Goal: Transaction & Acquisition: Purchase product/service

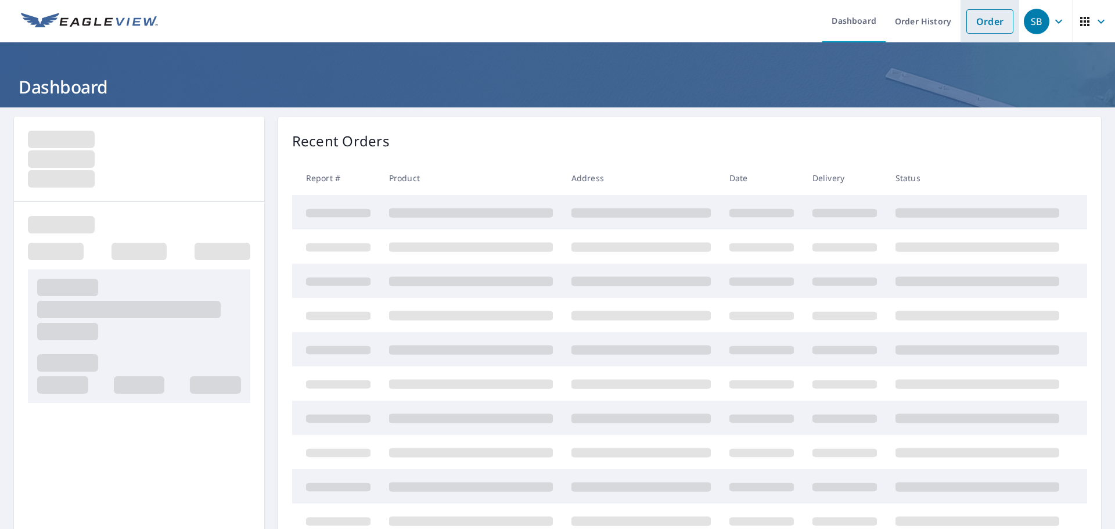
click at [984, 15] on link "Order" at bounding box center [989, 21] width 47 height 24
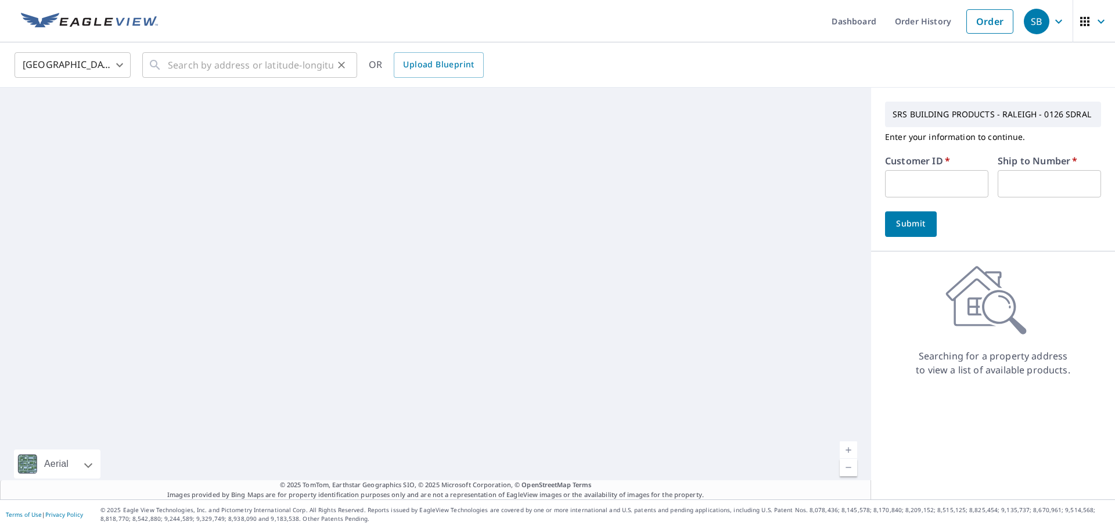
click at [167, 63] on div "​" at bounding box center [249, 65] width 215 height 26
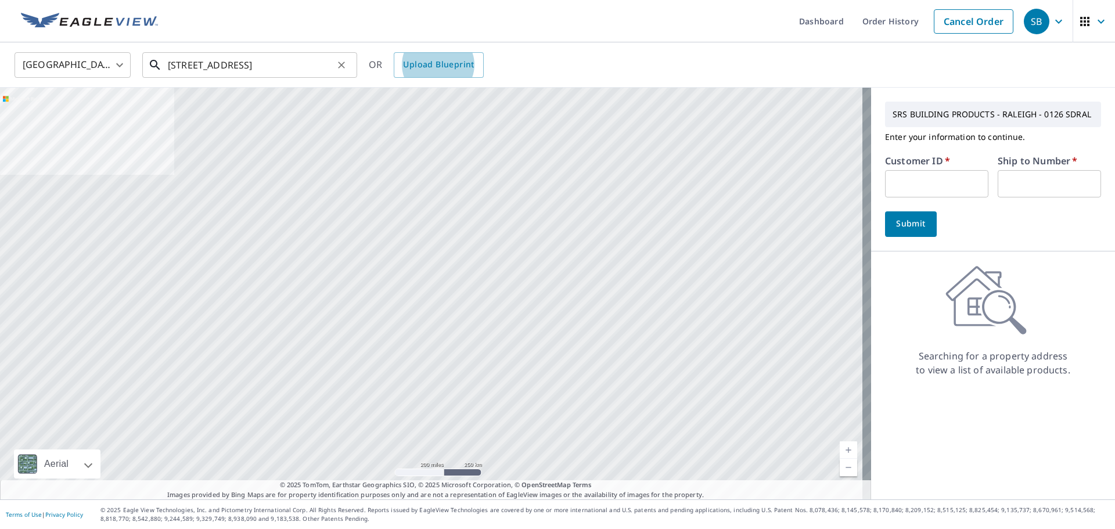
click at [307, 65] on input "[STREET_ADDRESS]" at bounding box center [250, 65] width 165 height 33
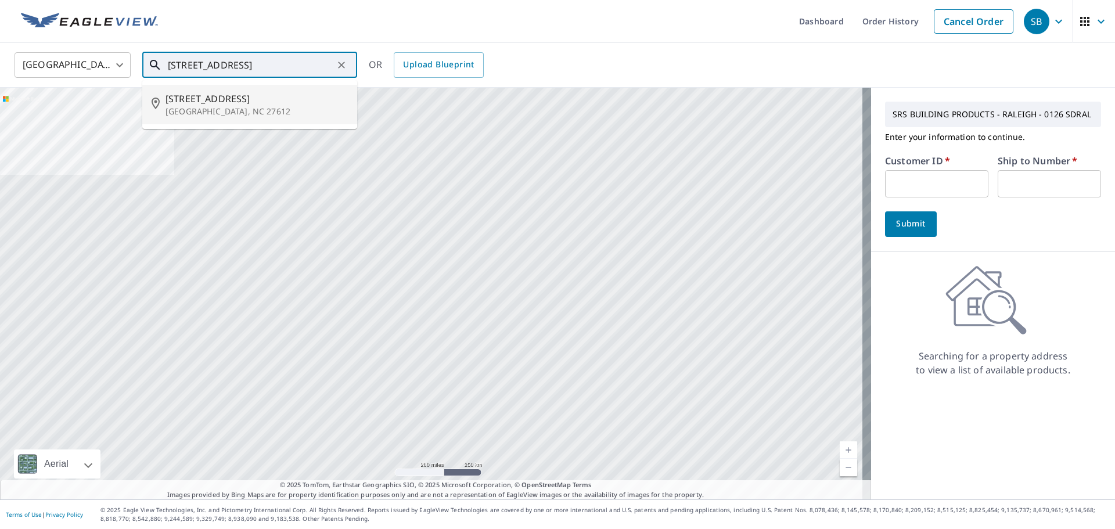
click at [299, 93] on span "[STREET_ADDRESS]" at bounding box center [256, 99] width 182 height 14
type input "[STREET_ADDRESS][PERSON_NAME]"
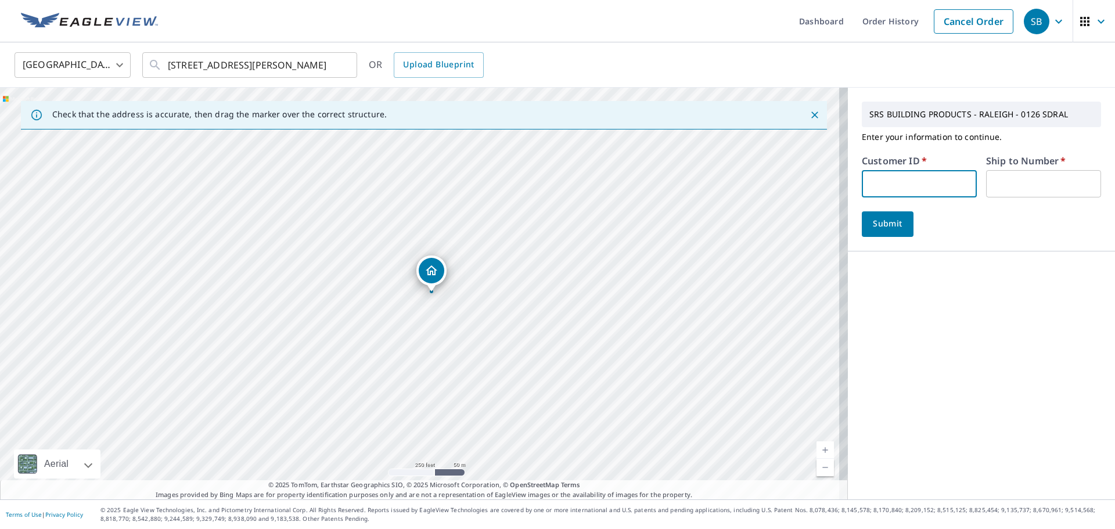
click at [952, 190] on input "text" at bounding box center [919, 183] width 115 height 27
click at [862, 188] on input "text" at bounding box center [919, 183] width 115 height 27
type input "S067202"
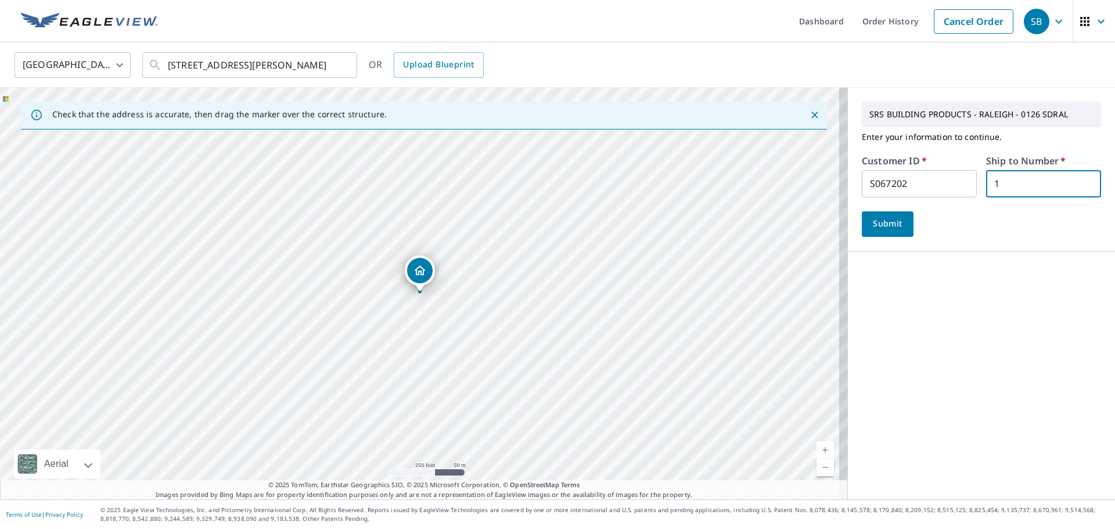
type input "1"
click at [889, 231] on span "Submit" at bounding box center [887, 224] width 33 height 15
click at [889, 231] on div at bounding box center [981, 224] width 239 height 26
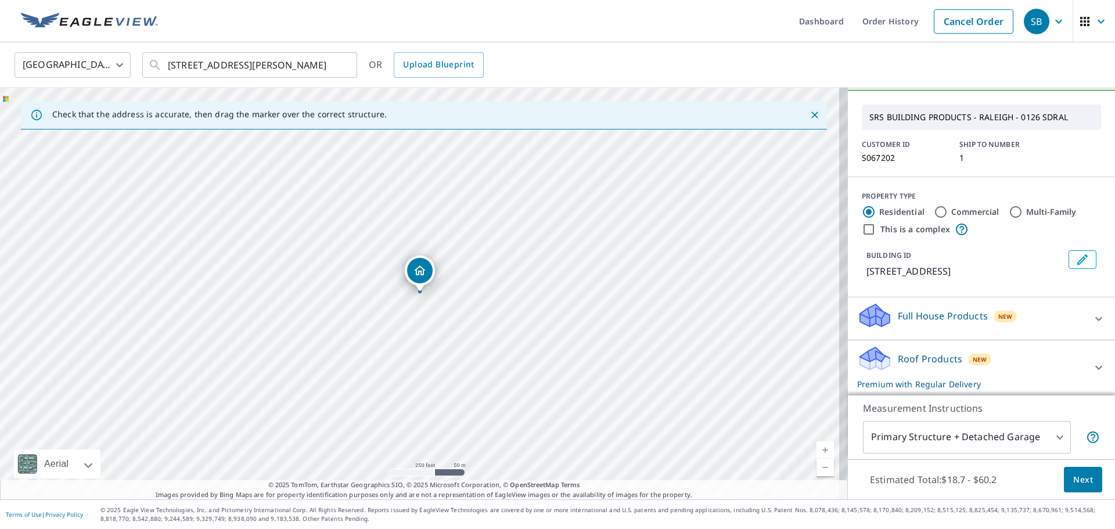
scroll to position [58, 0]
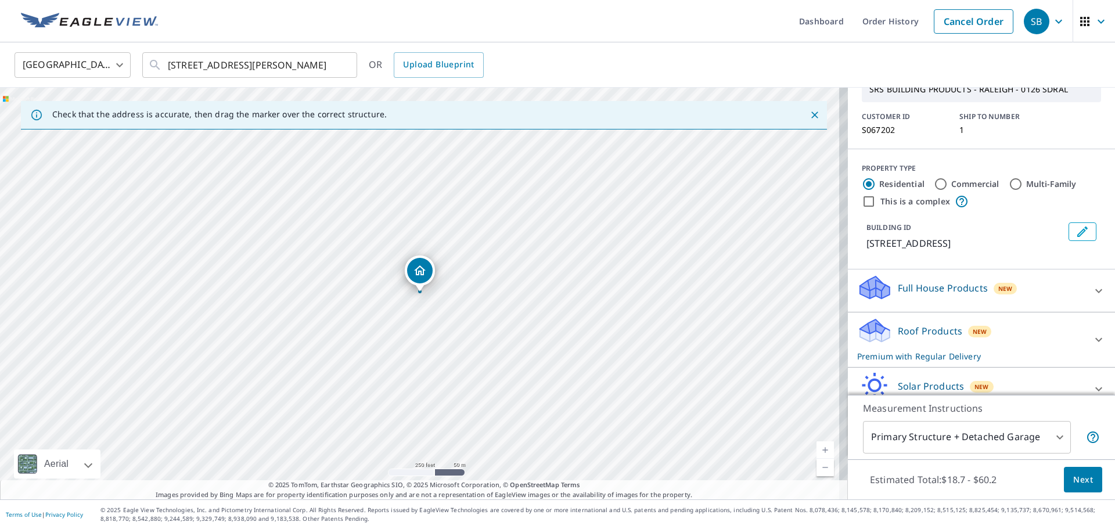
click at [1079, 473] on span "Next" at bounding box center [1083, 480] width 20 height 15
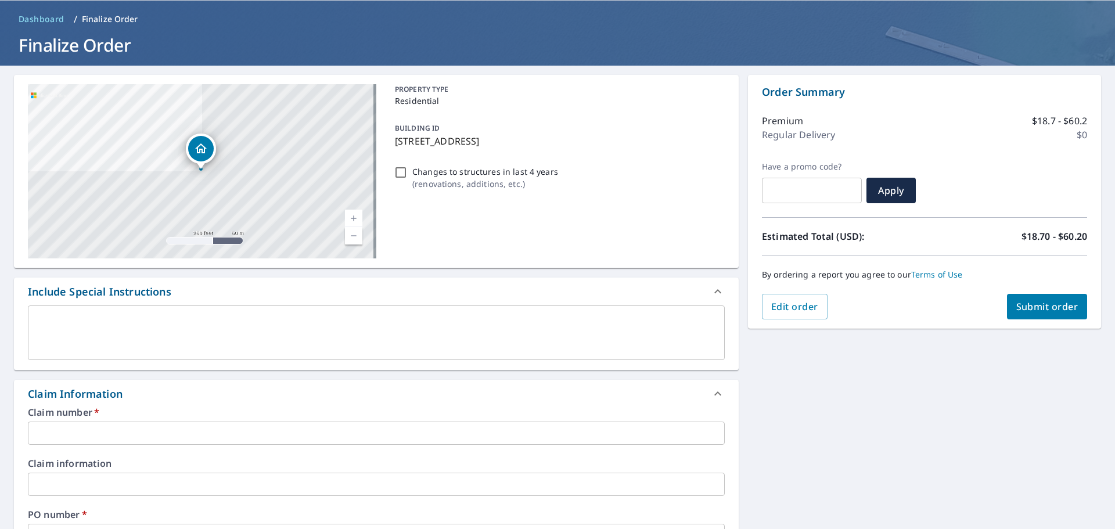
scroll to position [116, 0]
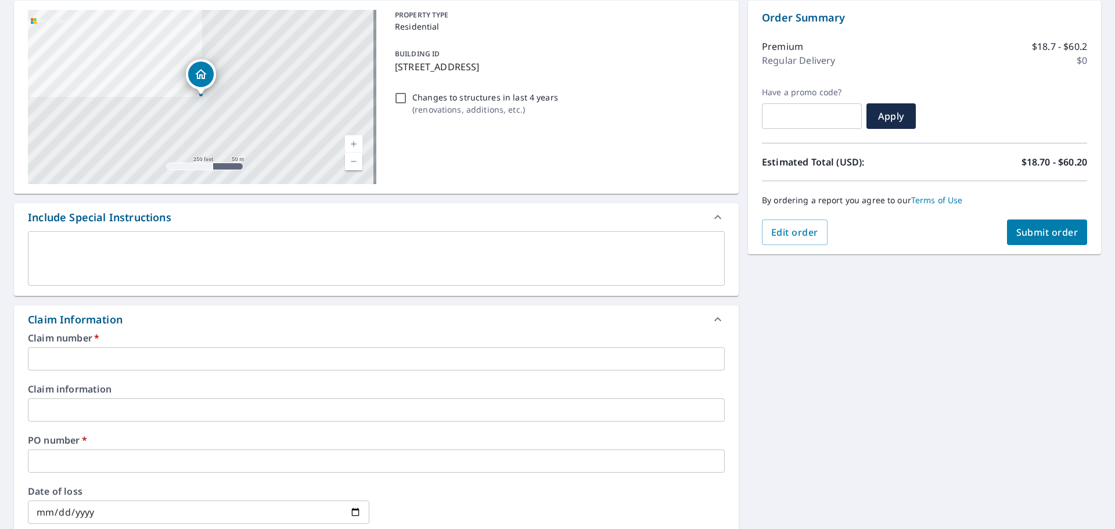
click at [179, 352] on input "text" at bounding box center [376, 358] width 697 height 23
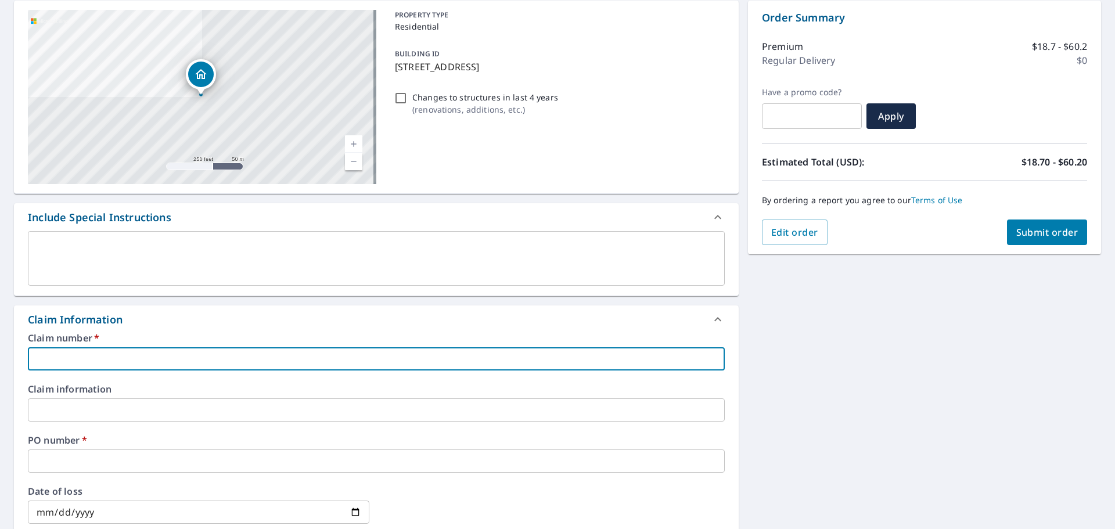
type input "C"
checkbox input "true"
type input "CI"
checkbox input "true"
type input "CIT"
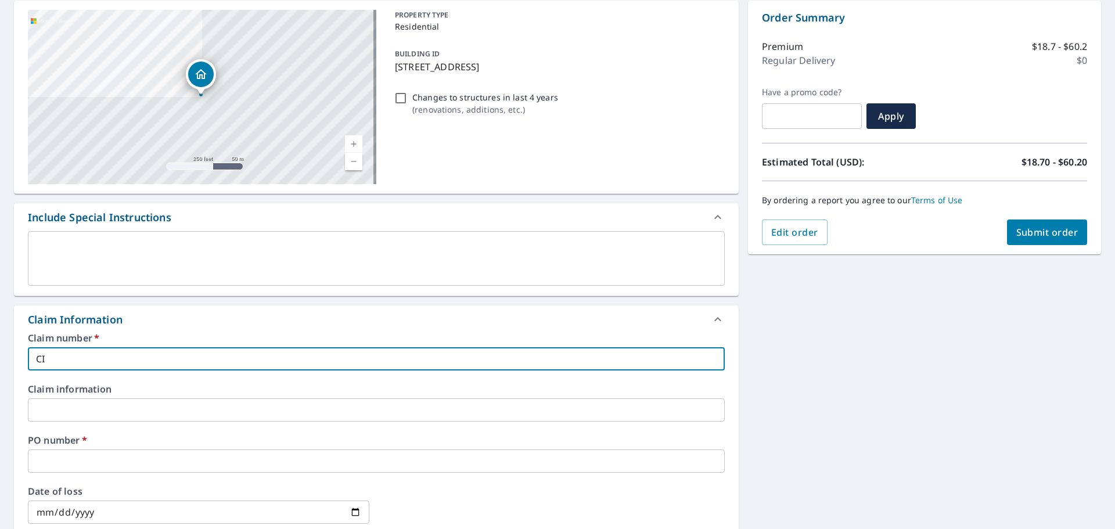
checkbox input "true"
type input "CITA"
checkbox input "true"
type input "CITAD"
checkbox input "true"
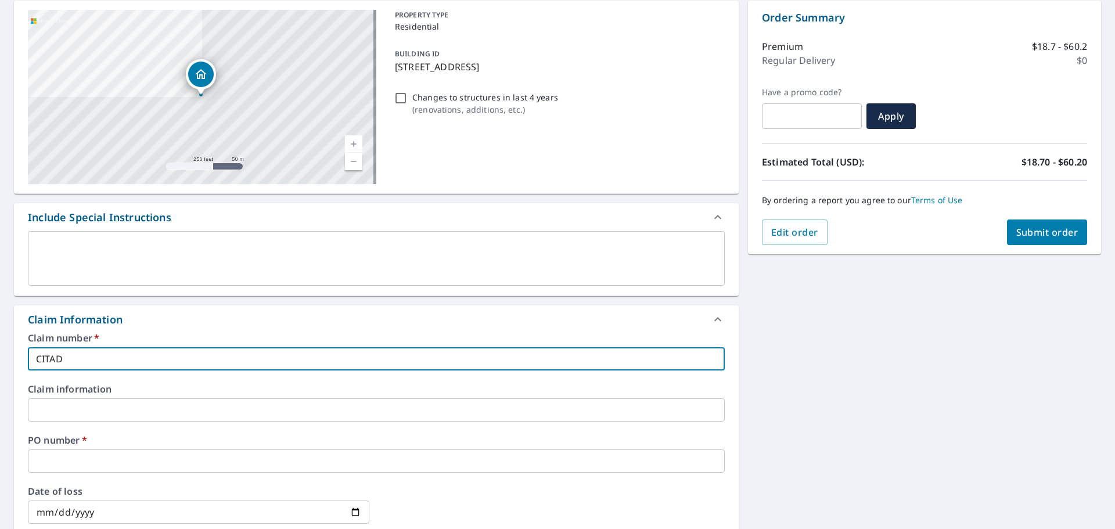
type input "CITADE"
checkbox input "true"
type input "CITADEL"
checkbox input "true"
type input "CITADEL"
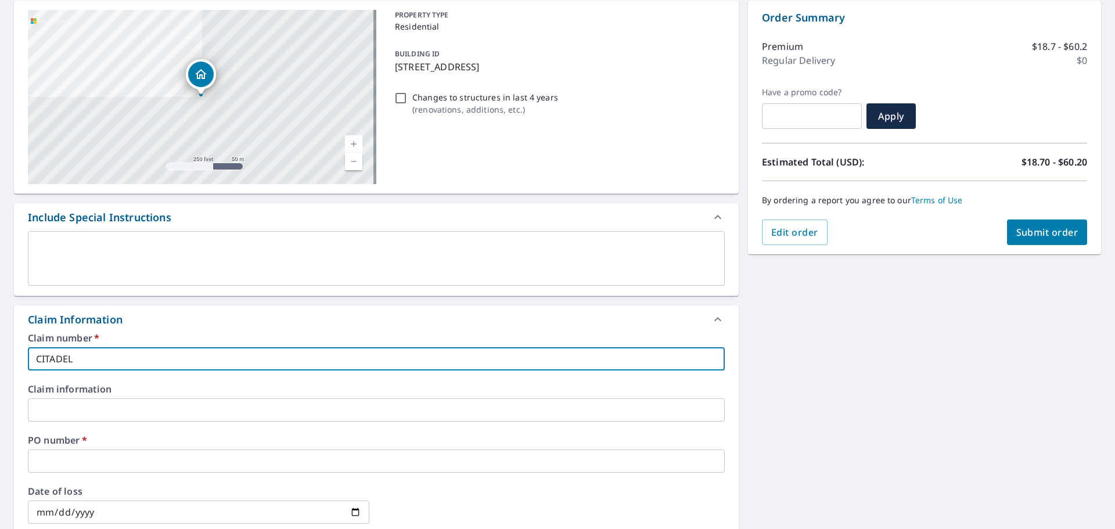
checkbox input "true"
type input "CITADEL C"
checkbox input "true"
type input "CITADEL CO"
checkbox input "true"
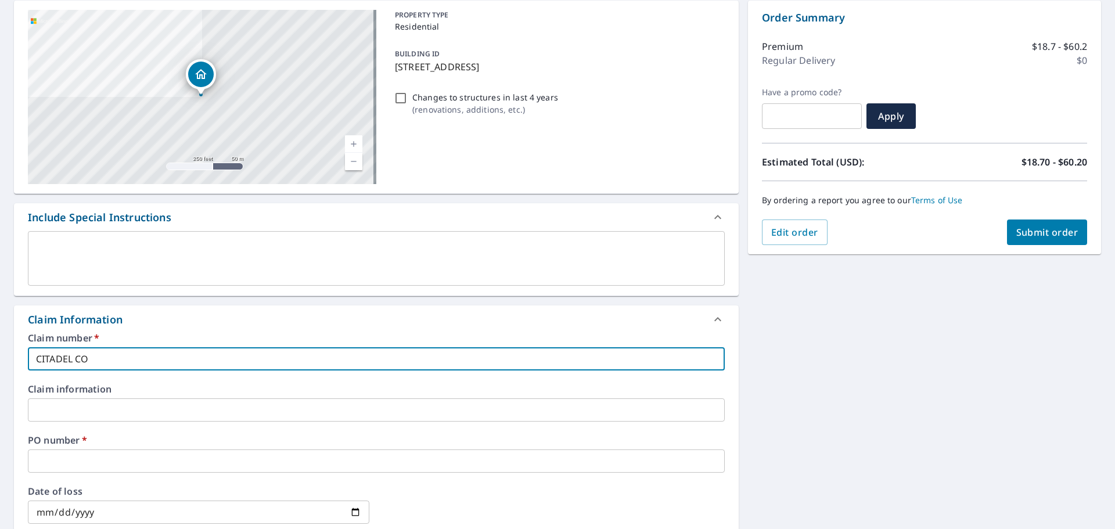
type input "CITADEL CON"
checkbox input "true"
type input "CITADEL CONS"
checkbox input "true"
type input "CITADEL CONSTR"
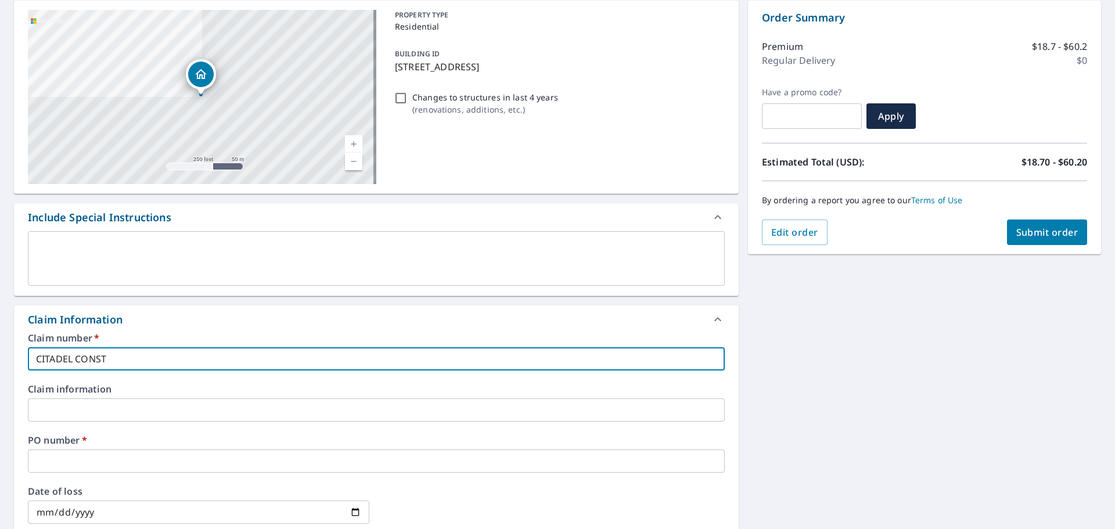
checkbox input "true"
type input "CITADEL CONSTRR"
checkbox input "true"
type input "CITADEL CONSTRRU"
checkbox input "true"
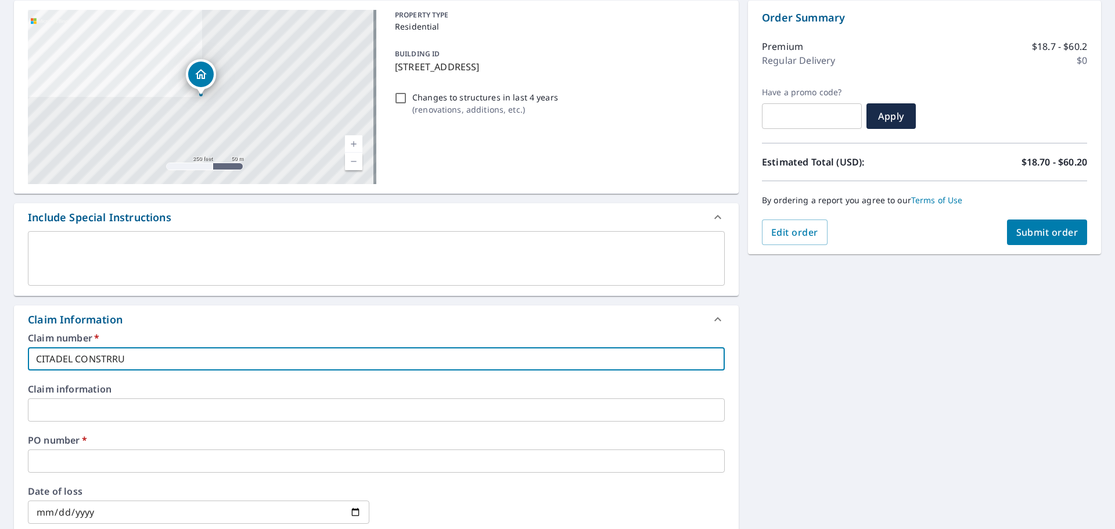
type input "CITADEL CONSTRRUC"
checkbox input "true"
type input "CITADEL CONSTRRU"
checkbox input "true"
type input "CITADEL CONSTRR"
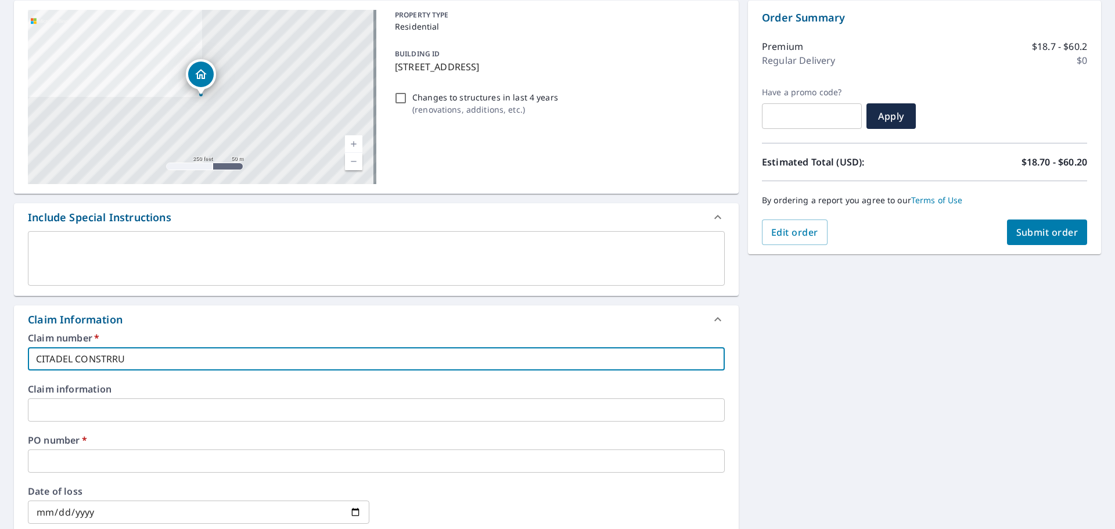
checkbox input "true"
type input "CITADEL CONSTR"
checkbox input "true"
type input "CITADEL CONST"
checkbox input "true"
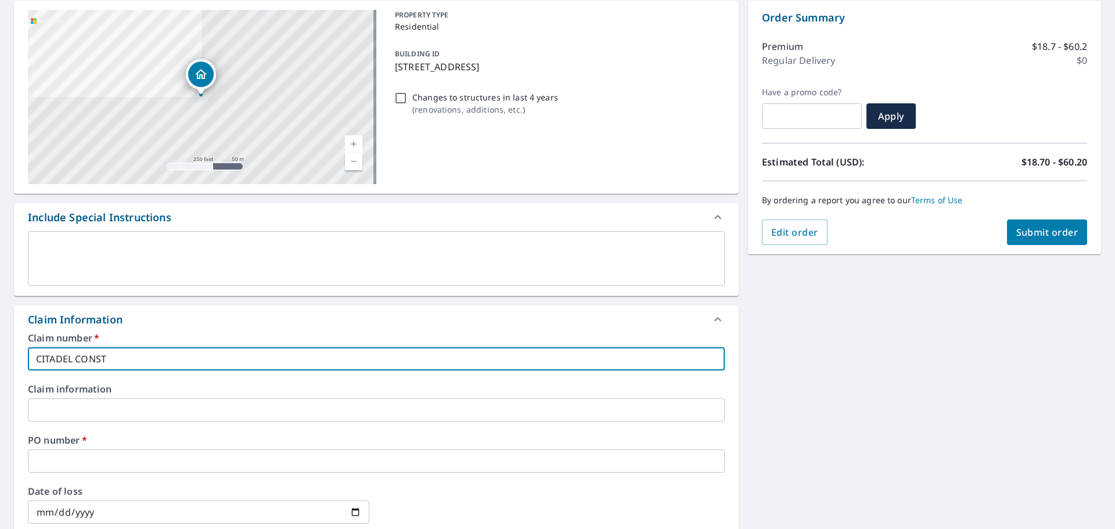
type input "CITADEL CONS"
checkbox input "true"
type input "CITADEL CON"
checkbox input "true"
type input "CITADEL CO"
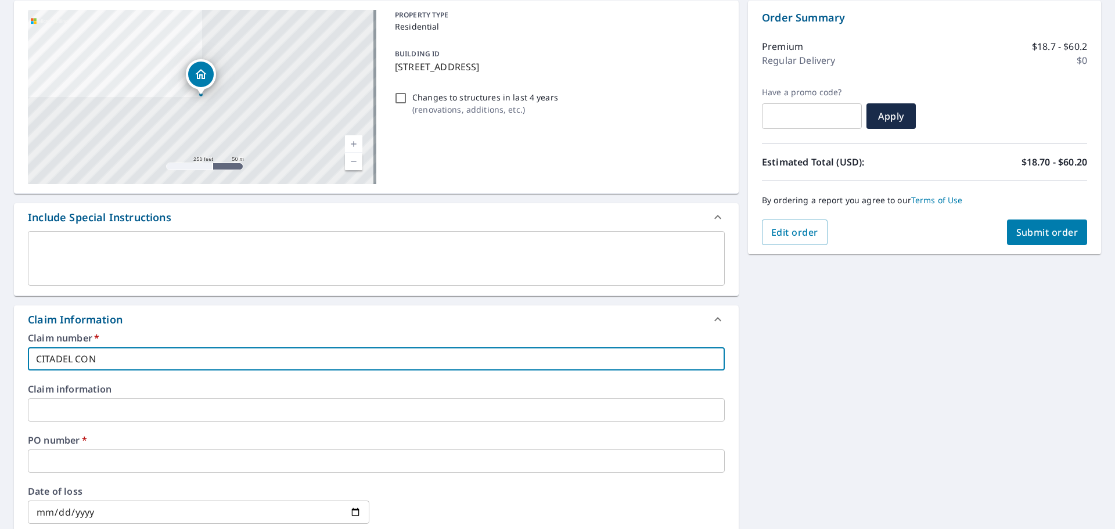
checkbox input "true"
type input "CITADEL C"
checkbox input "true"
type input "CITADEL"
checkbox input "true"
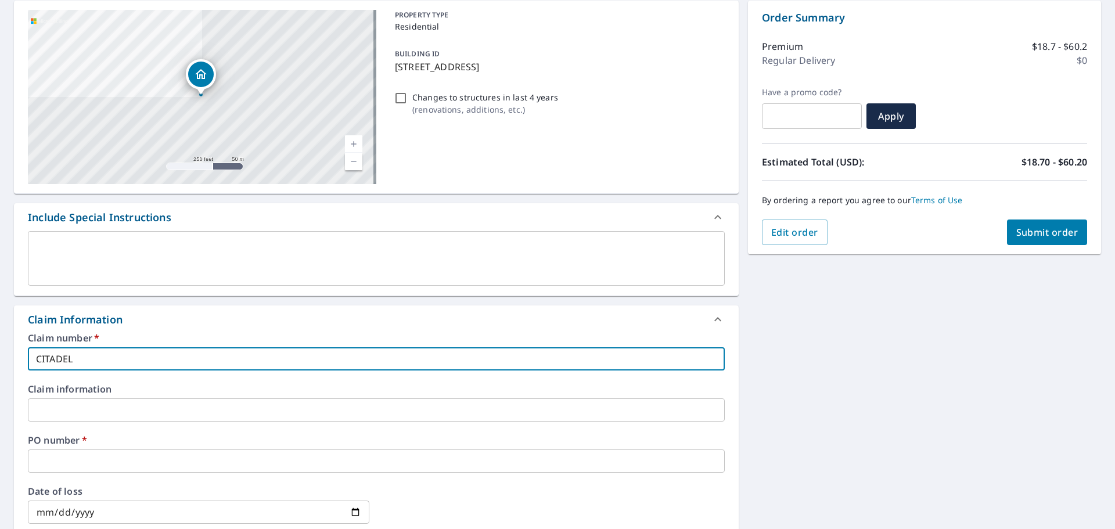
type input "CITADEL"
click at [103, 459] on input "text" at bounding box center [376, 460] width 697 height 23
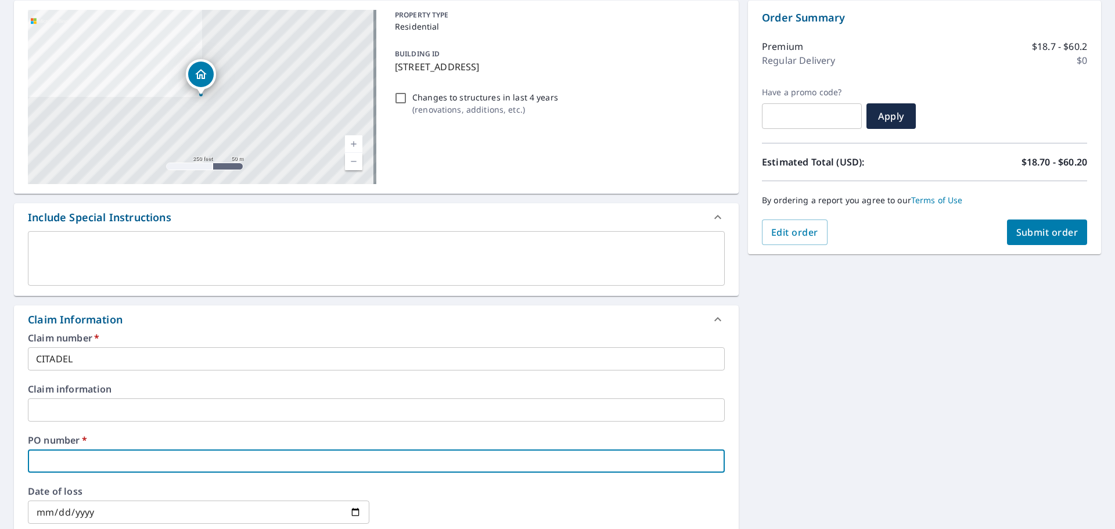
type input "4"
checkbox input "true"
type input "49"
checkbox input "true"
type input "490"
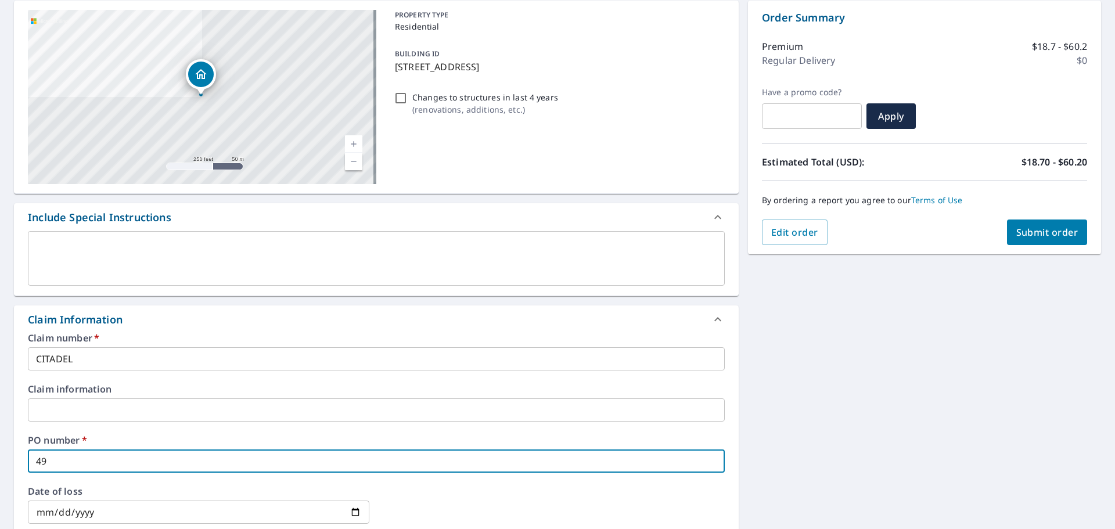
checkbox input "true"
type input "4909"
checkbox input "true"
type input "4909"
checkbox input "true"
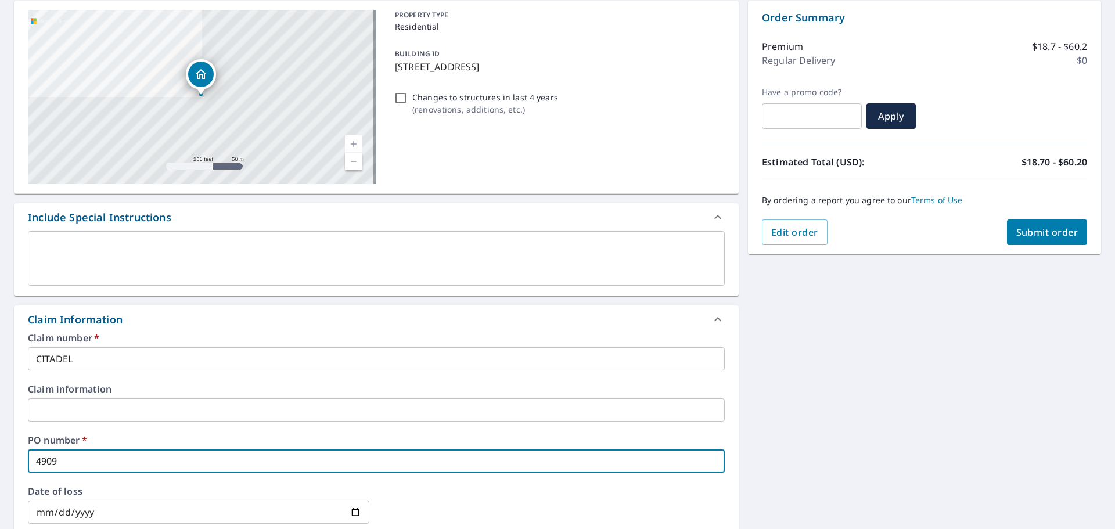
type input "4909 B"
checkbox input "true"
type input "4909 BR"
checkbox input "true"
type input "4909 BRO"
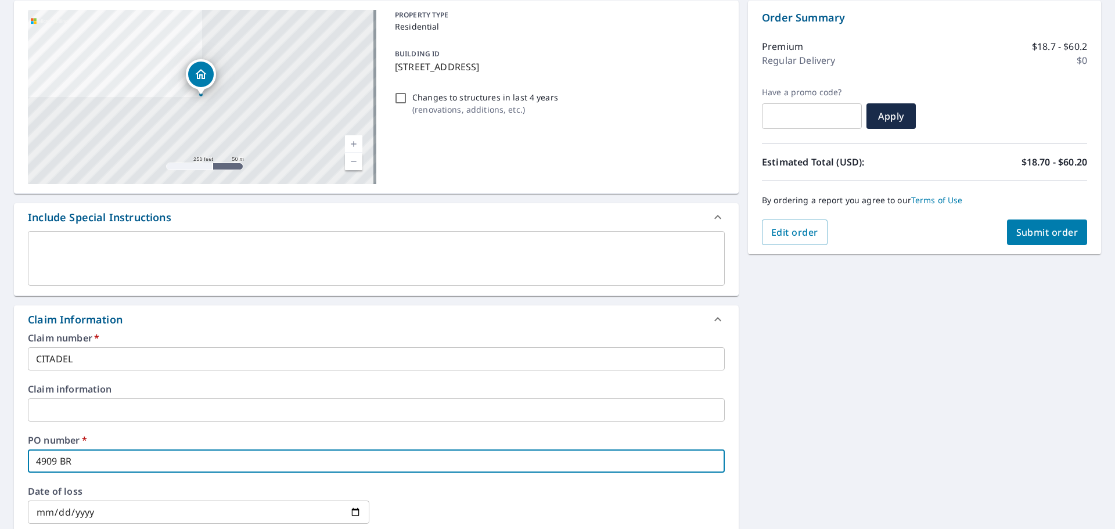
checkbox input "true"
type input "4909 BROO"
checkbox input "true"
type input "[GEOGRAPHIC_DATA]"
checkbox input "true"
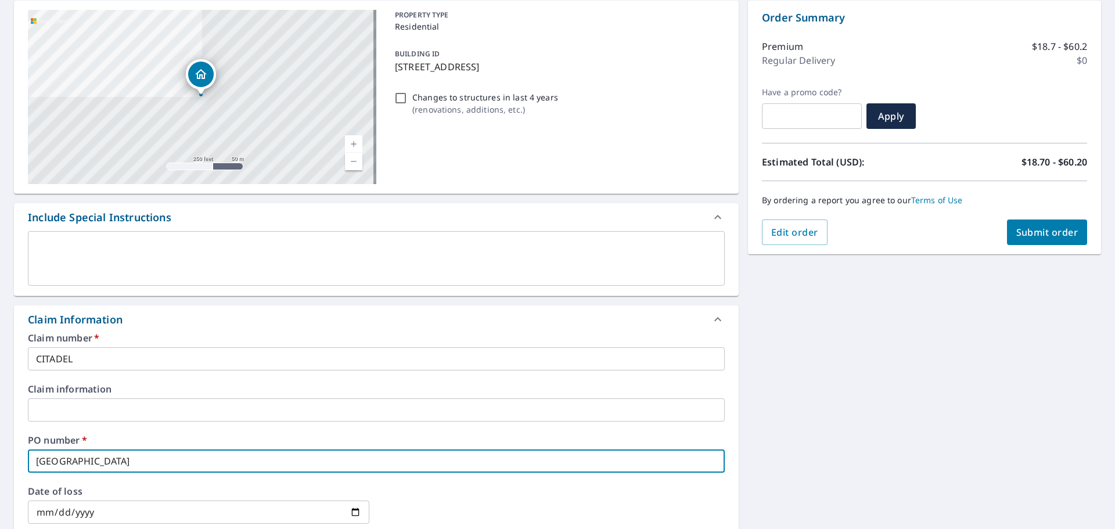
type input "[GEOGRAPHIC_DATA]"
checkbox input "true"
type input "[GEOGRAPHIC_DATA]"
checkbox input "true"
type input "[GEOGRAPHIC_DATA]"
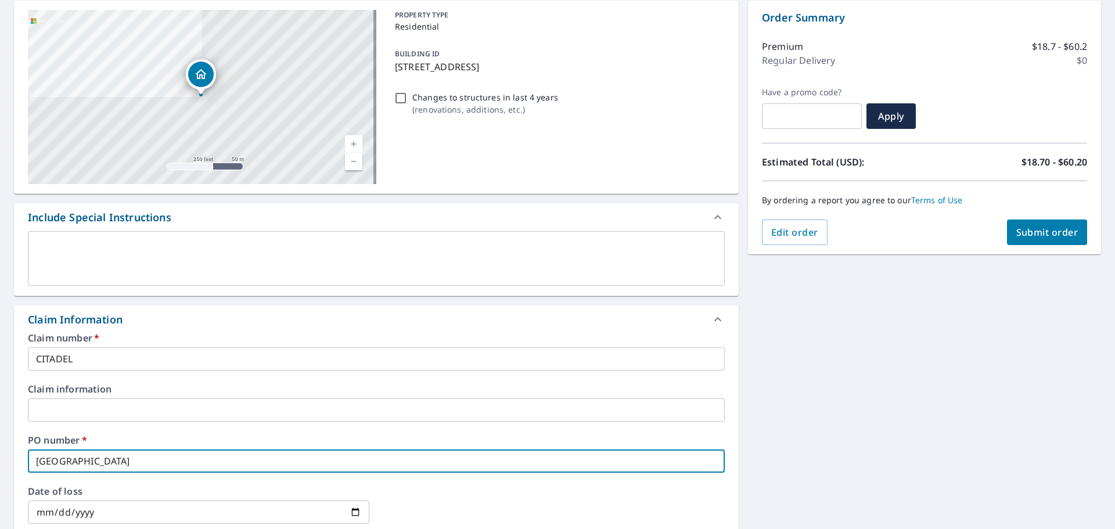
checkbox input "true"
type input "[GEOGRAPHIC_DATA]"
checkbox input "true"
type input "[GEOGRAPHIC_DATA]"
checkbox input "true"
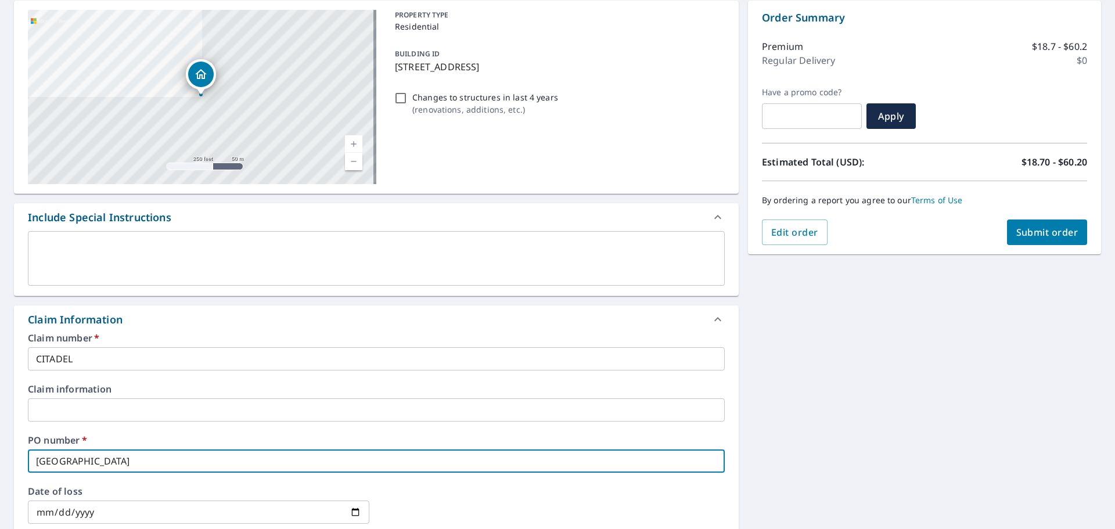
type input "[GEOGRAPHIC_DATA]"
checkbox input "true"
type input "[GEOGRAPHIC_DATA]"
checkbox input "true"
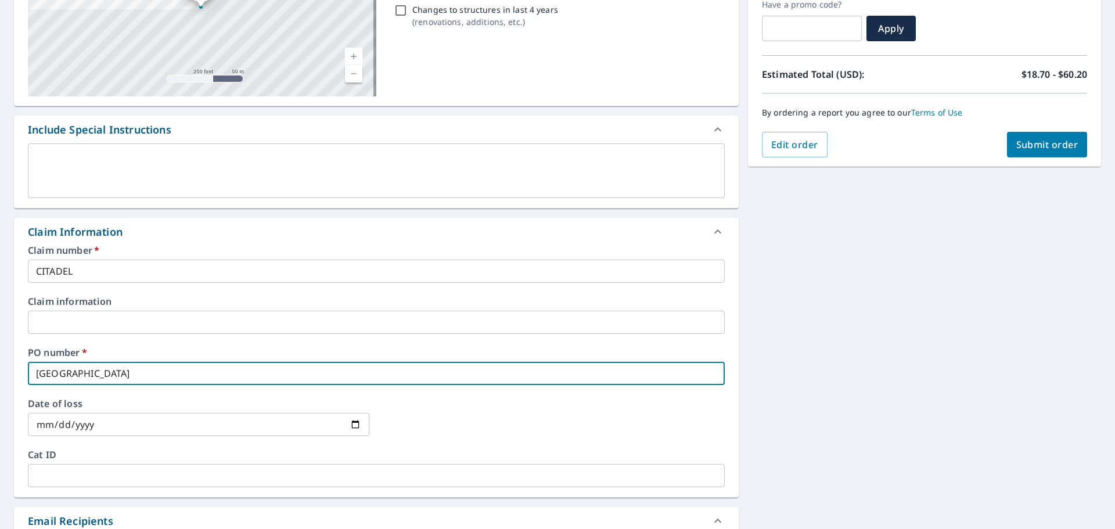
scroll to position [348, 0]
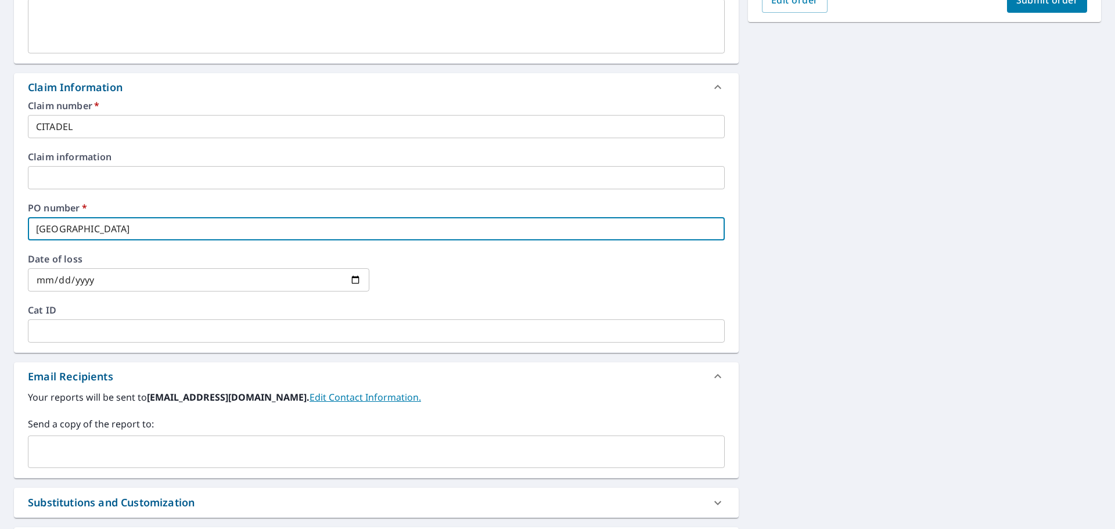
type input "[GEOGRAPHIC_DATA]"
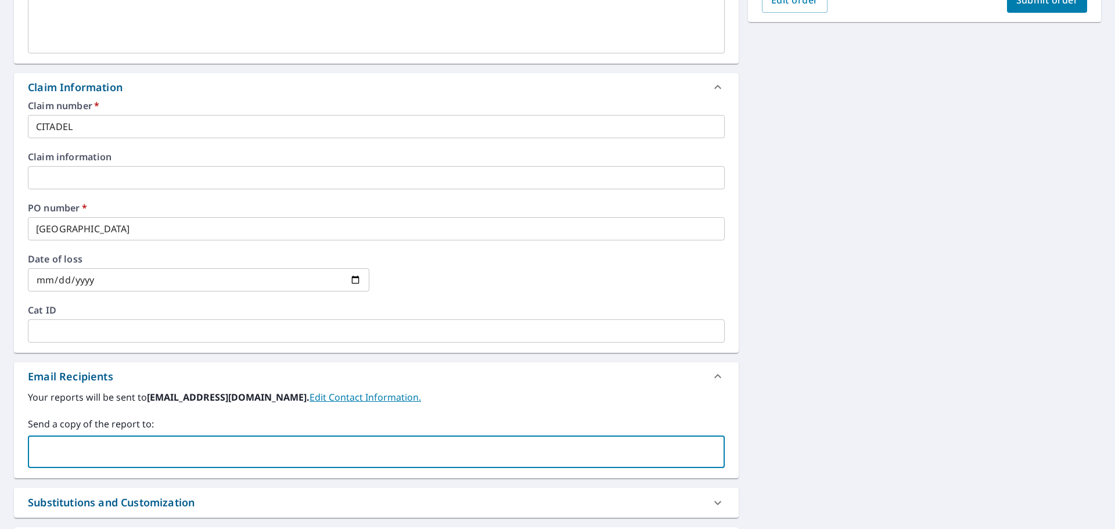
click at [134, 445] on input "text" at bounding box center [367, 452] width 669 height 22
click at [87, 453] on input "[PERSON_NAME]" at bounding box center [367, 452] width 669 height 22
type input "[PERSON_NAME][EMAIL_ADDRESS][PERSON_NAME][DOMAIN_NAME]"
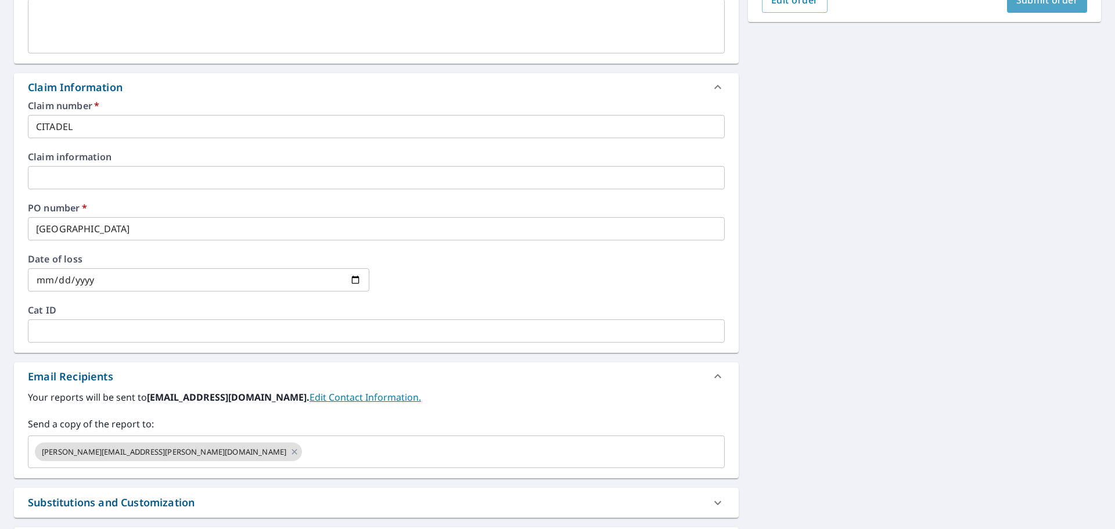
click at [1038, 9] on button "Submit order" at bounding box center [1047, 0] width 81 height 26
checkbox input "true"
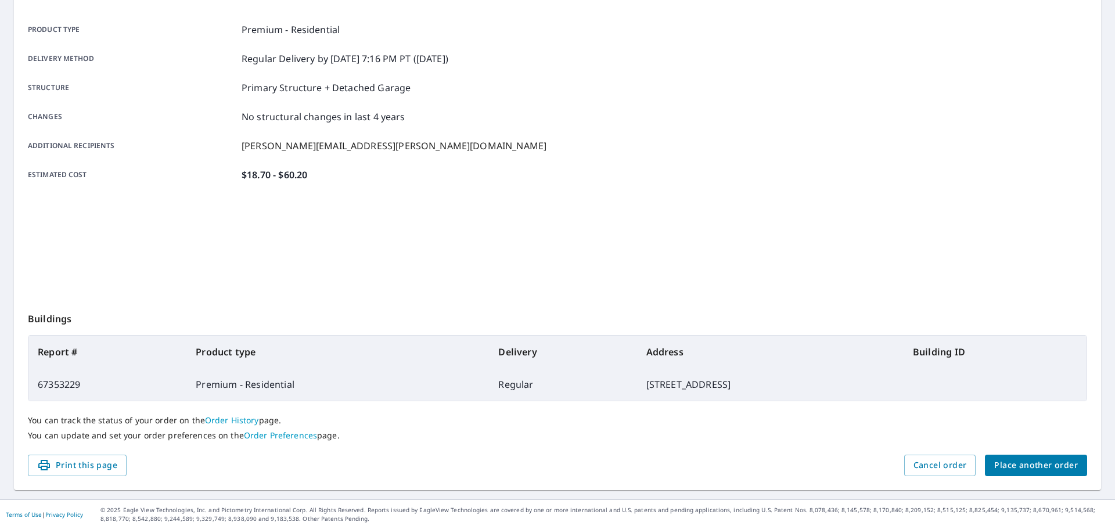
scroll to position [154, 0]
